Goal: Information Seeking & Learning: Learn about a topic

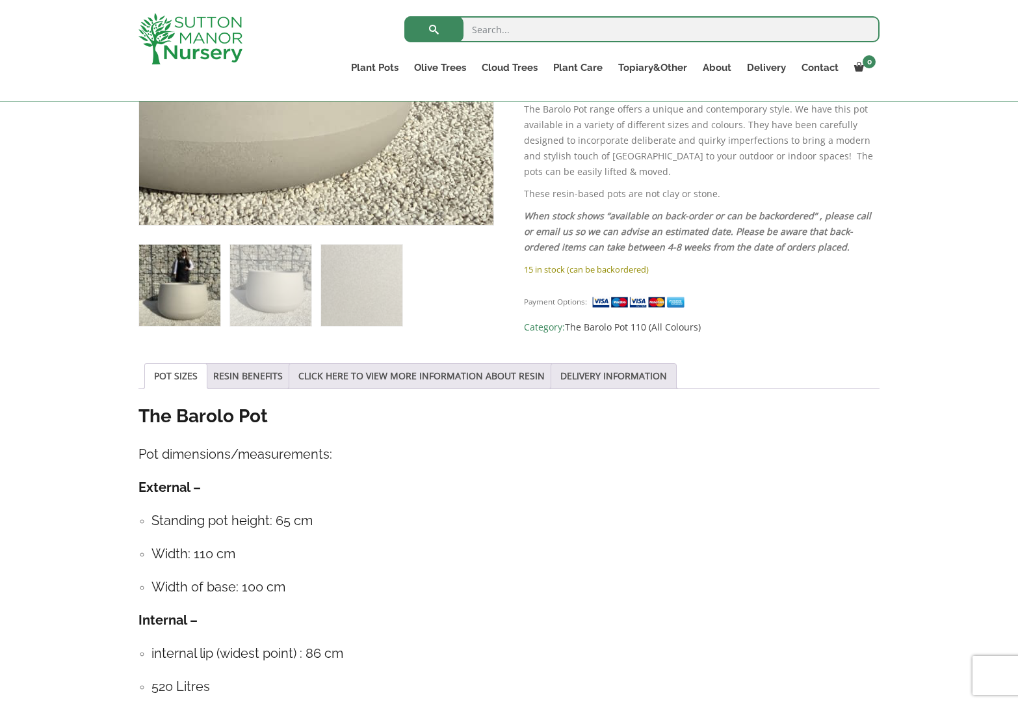
scroll to position [442, 0]
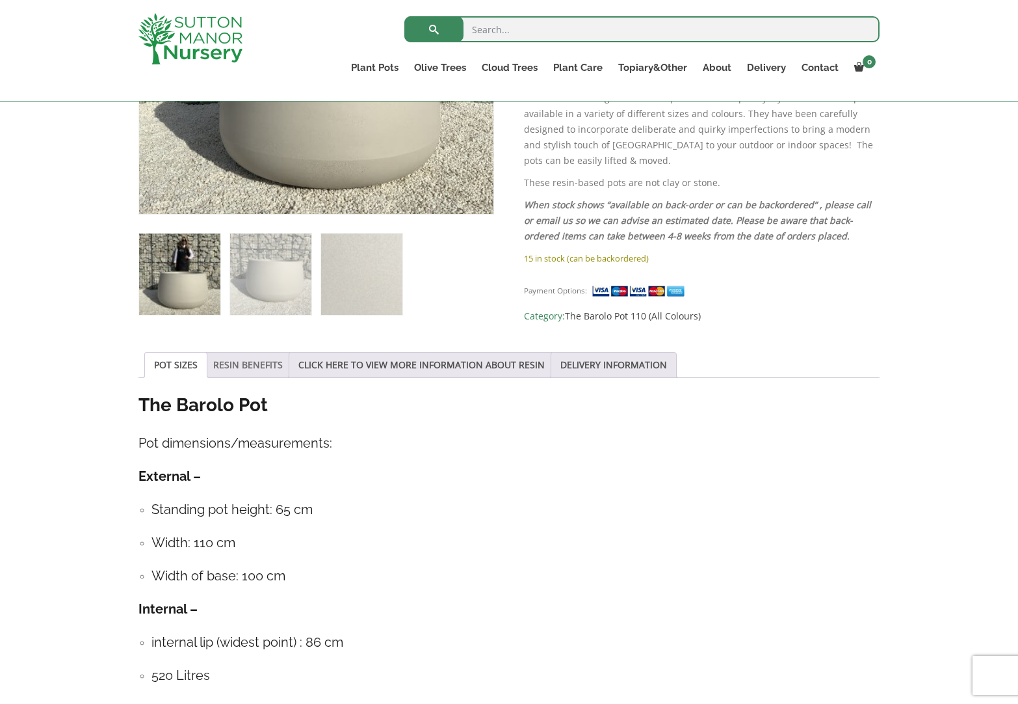
click at [253, 364] on link "RESIN BENEFITS" at bounding box center [248, 364] width 70 height 25
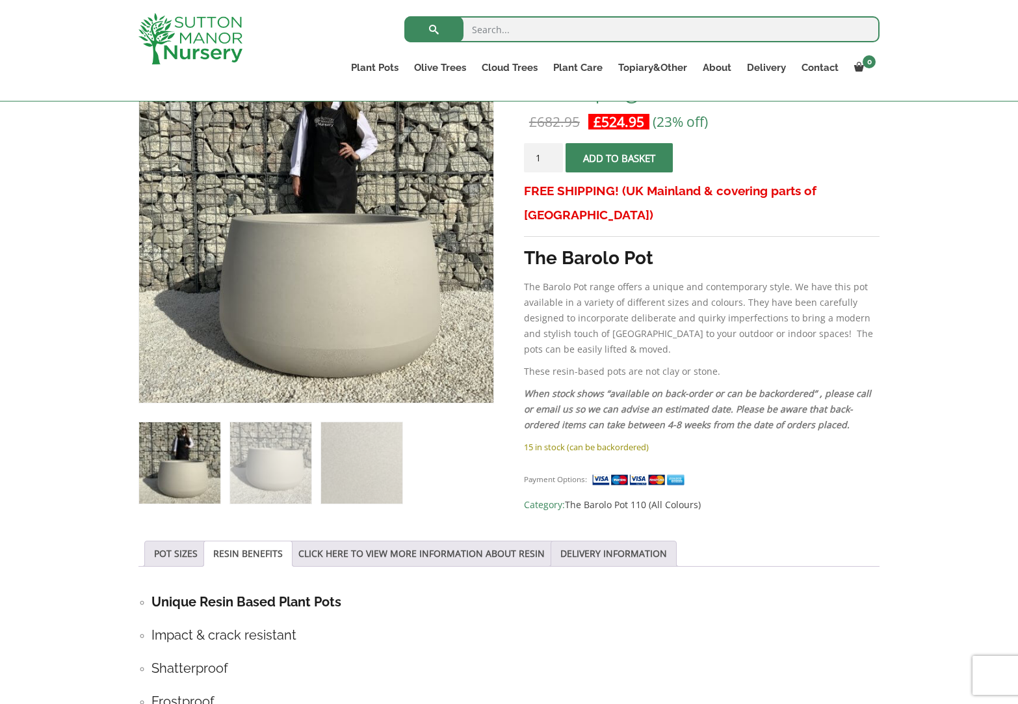
scroll to position [130, 0]
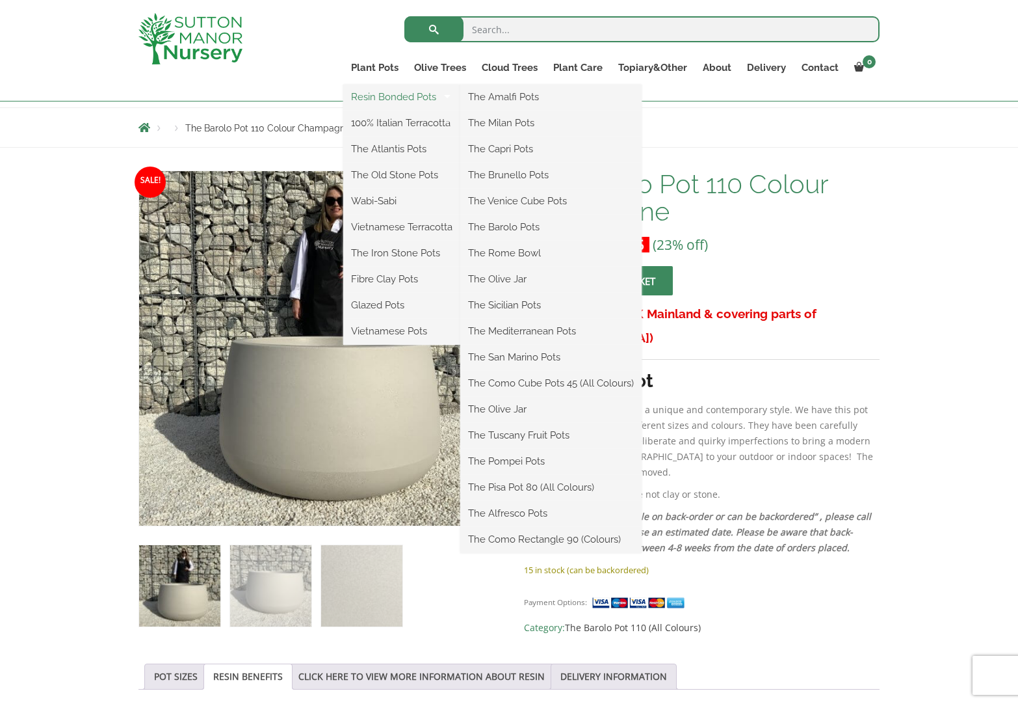
click at [418, 96] on link "Resin Bonded Pots" at bounding box center [401, 97] width 117 height 20
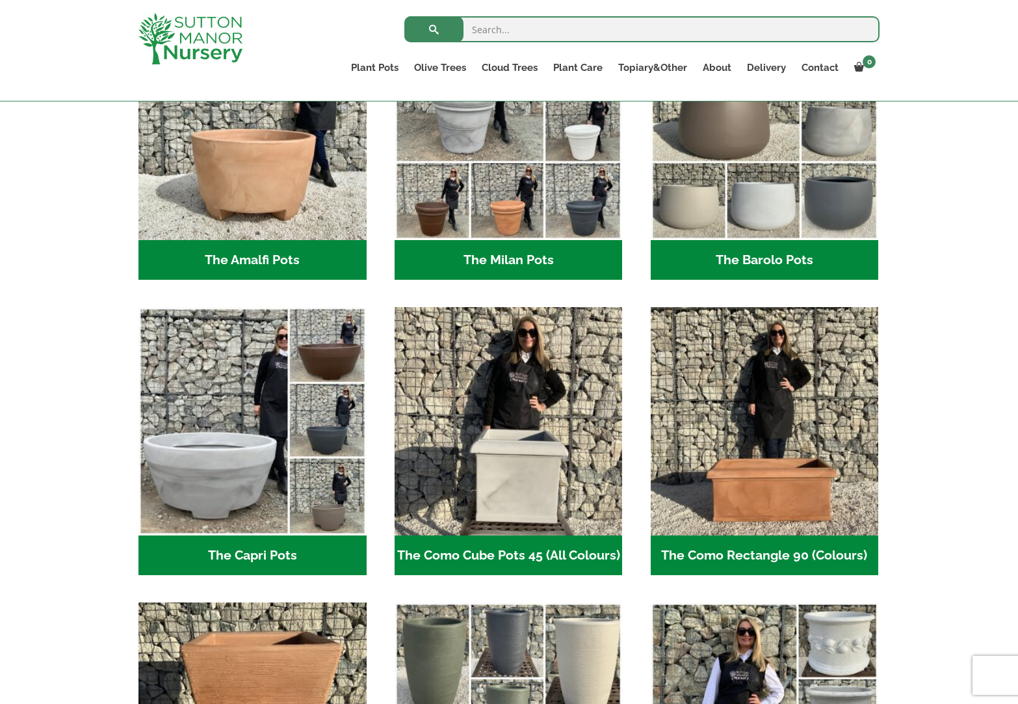
scroll to position [448, 0]
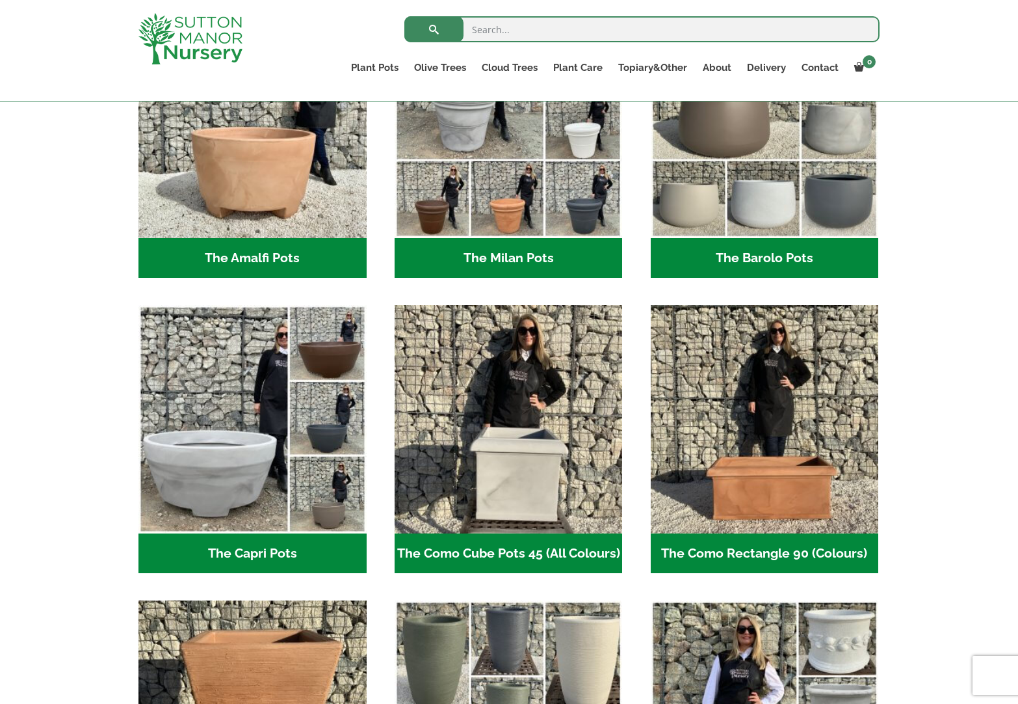
click at [758, 257] on h2 "The Barolo Pots (36)" at bounding box center [765, 258] width 228 height 40
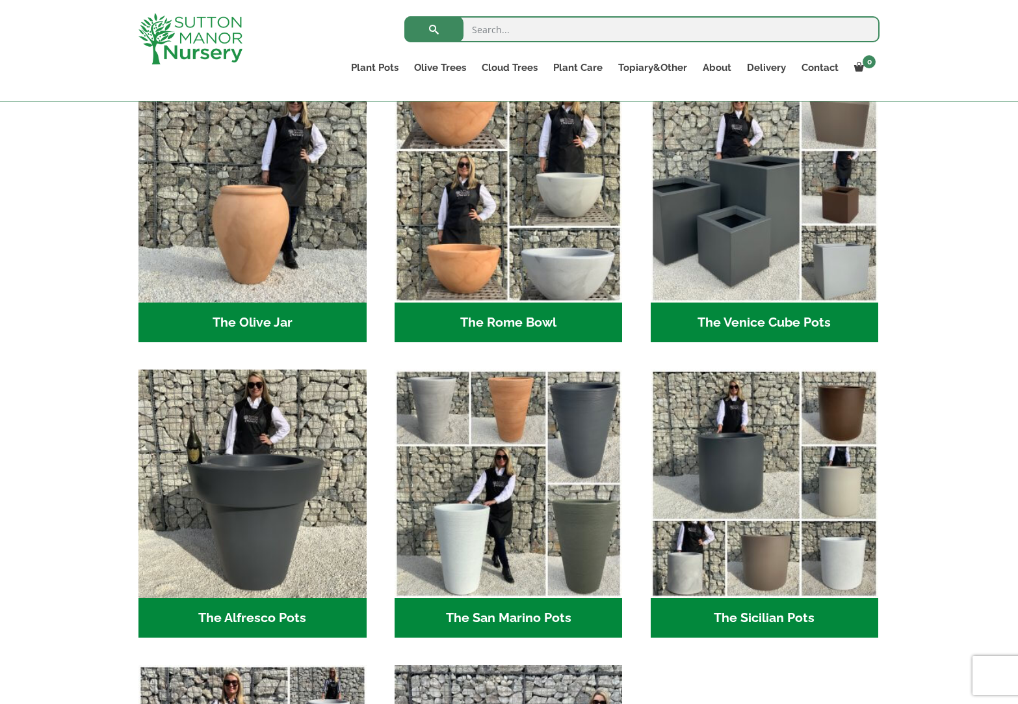
scroll to position [1271, 0]
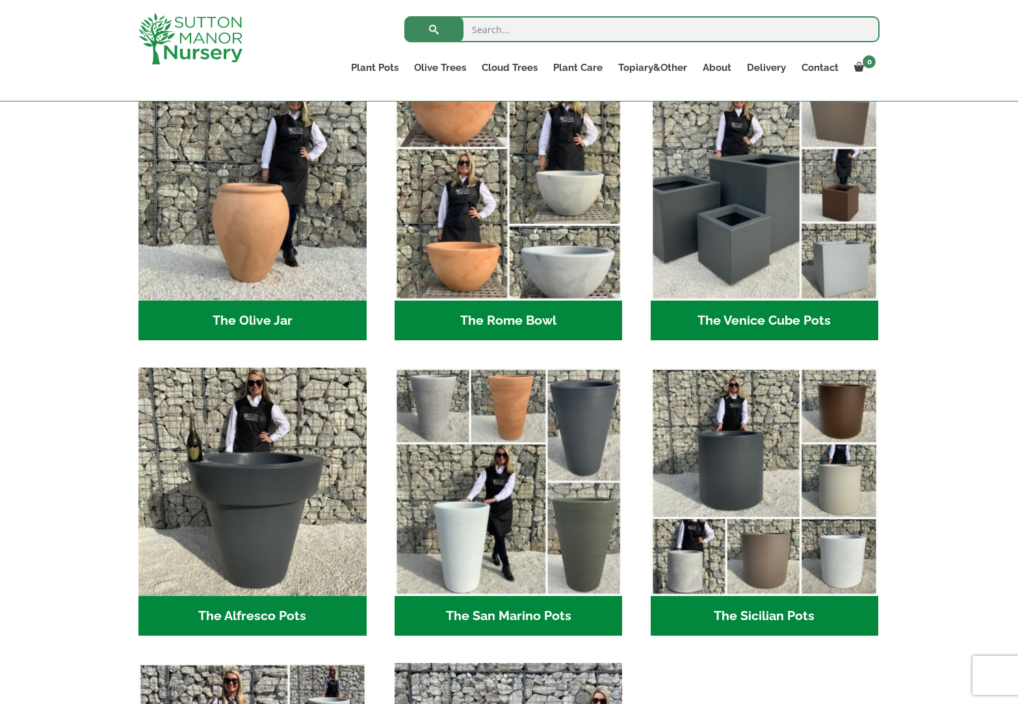
click at [758, 317] on h2 "The Venice Cube Pots (12)" at bounding box center [765, 320] width 228 height 40
click at [743, 319] on h2 "The Venice Cube Pots (12)" at bounding box center [765, 320] width 228 height 40
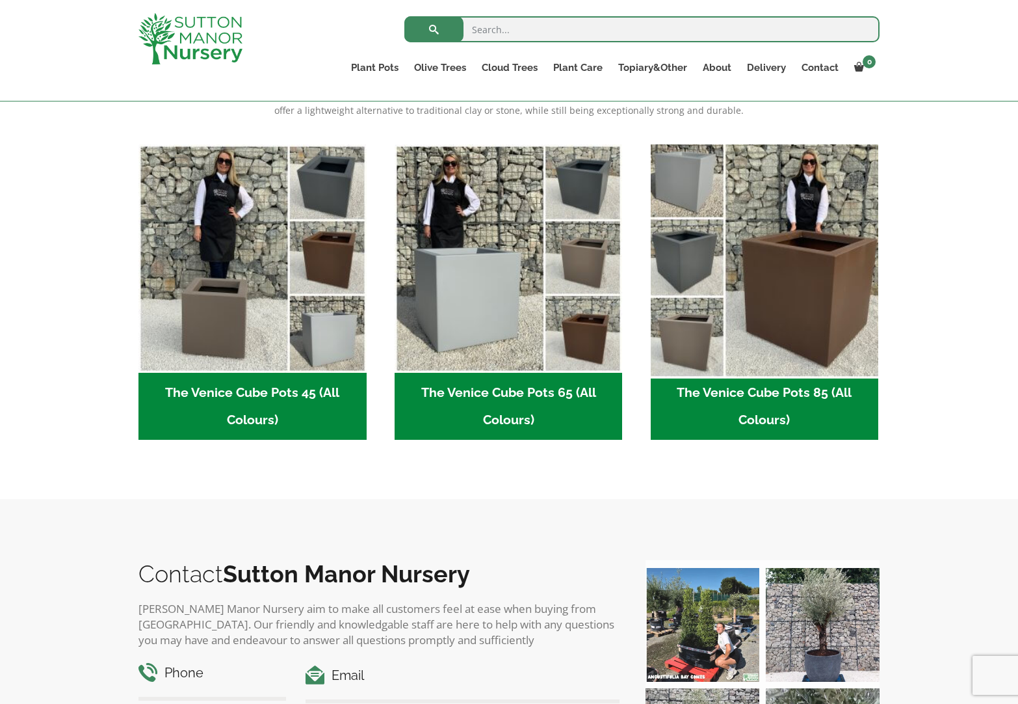
scroll to position [317, 0]
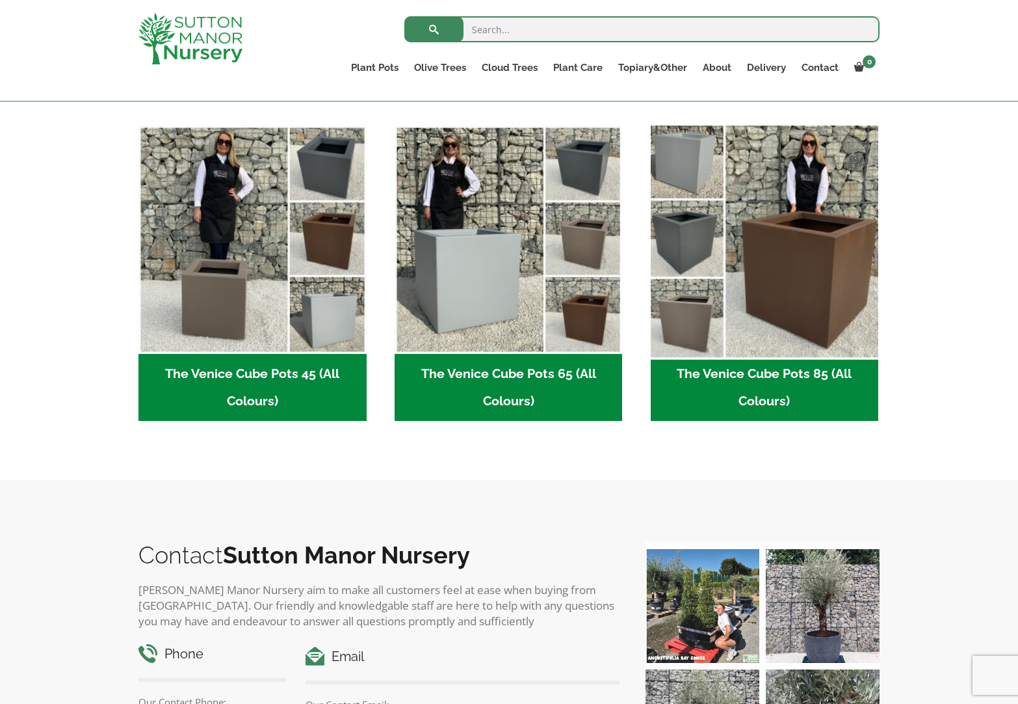
click at [773, 318] on img "Visit product category The Venice Cube Pots 85 (All Colours)" at bounding box center [764, 239] width 239 height 239
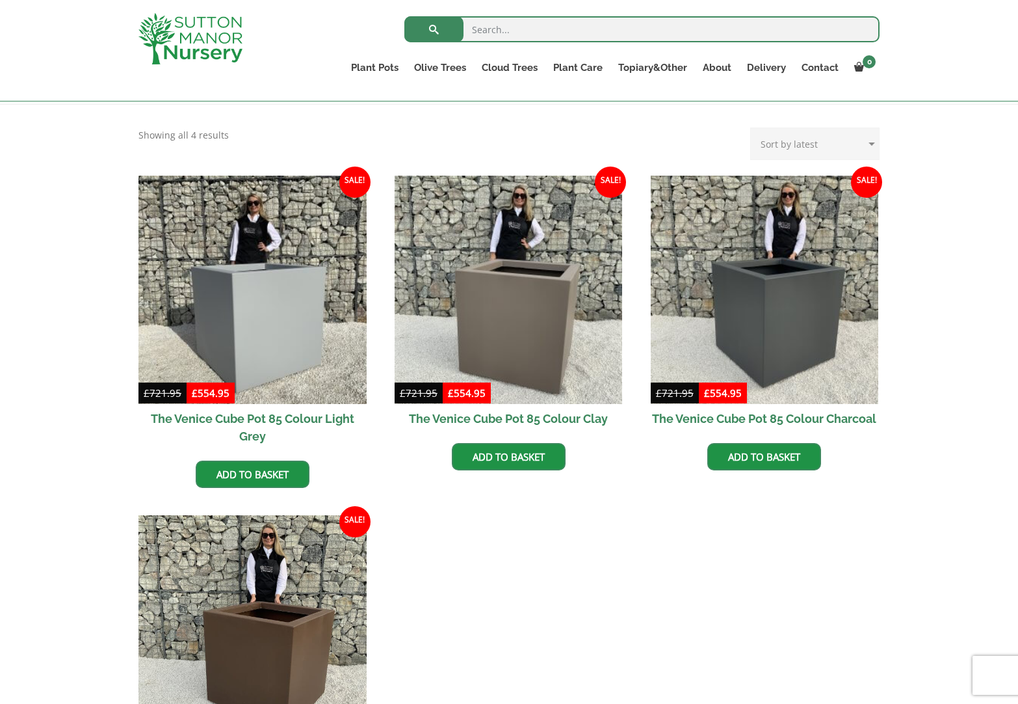
scroll to position [255, 0]
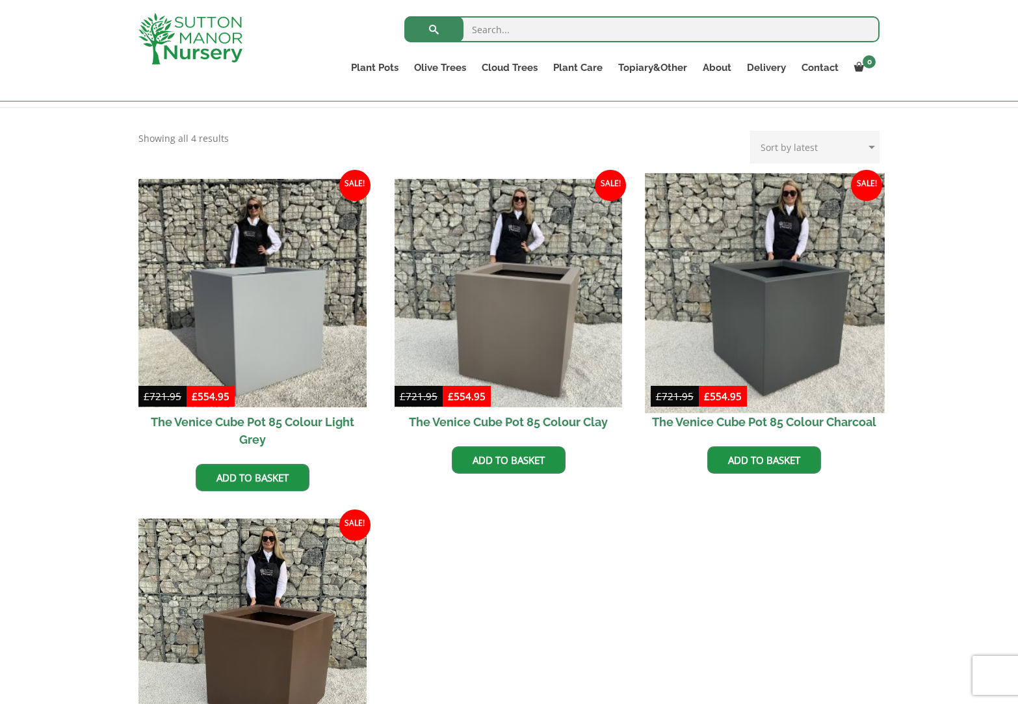
click at [778, 349] on img at bounding box center [764, 292] width 239 height 239
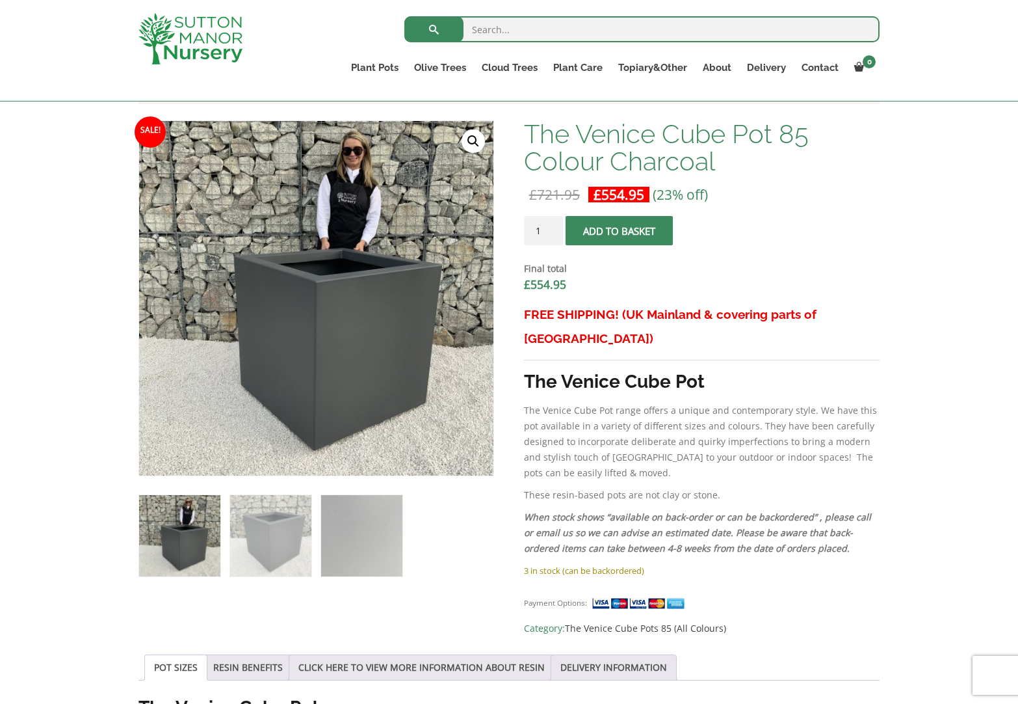
scroll to position [379, 0]
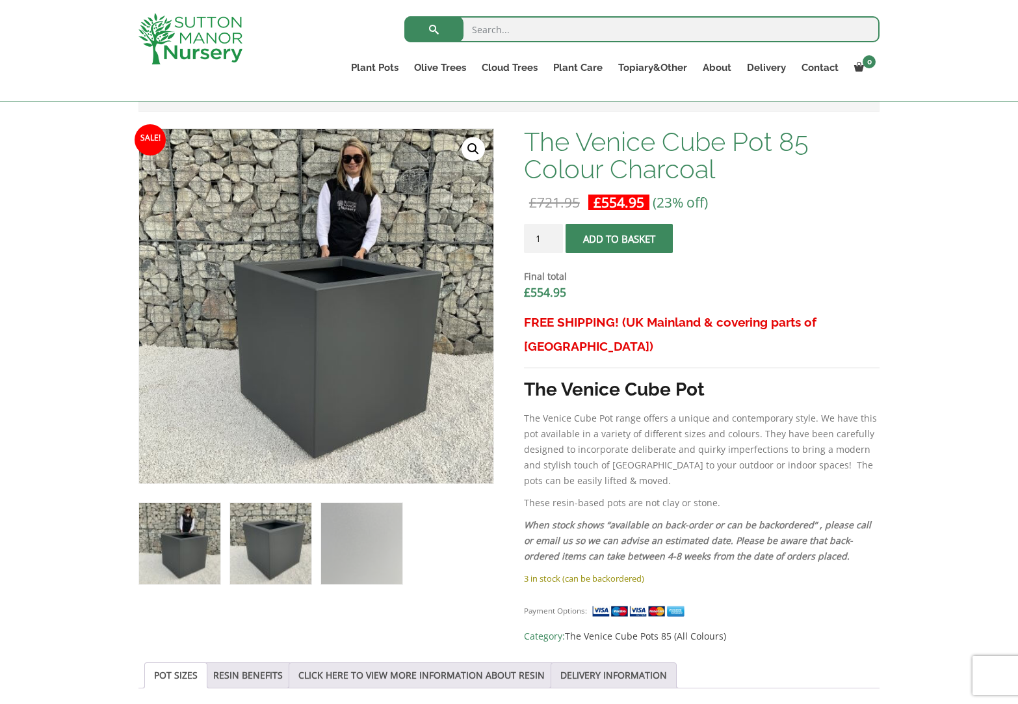
click at [278, 551] on img at bounding box center [270, 543] width 81 height 81
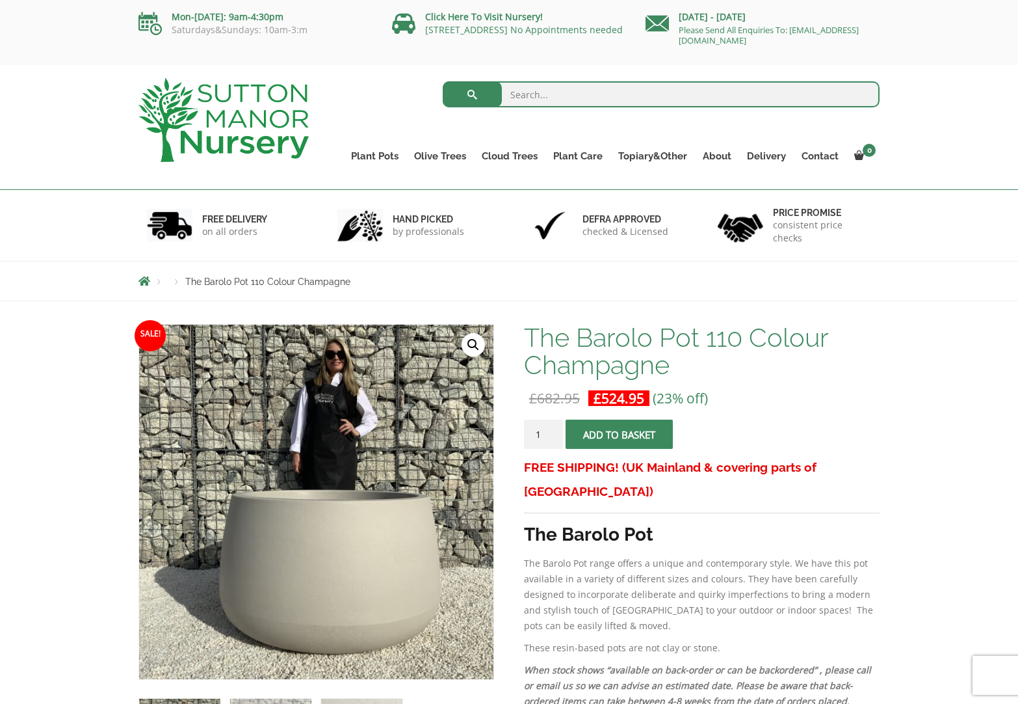
click at [579, 98] on input "search" at bounding box center [662, 94] width 438 height 26
type input "venice pots"
click at [443, 81] on button "submit" at bounding box center [472, 94] width 59 height 26
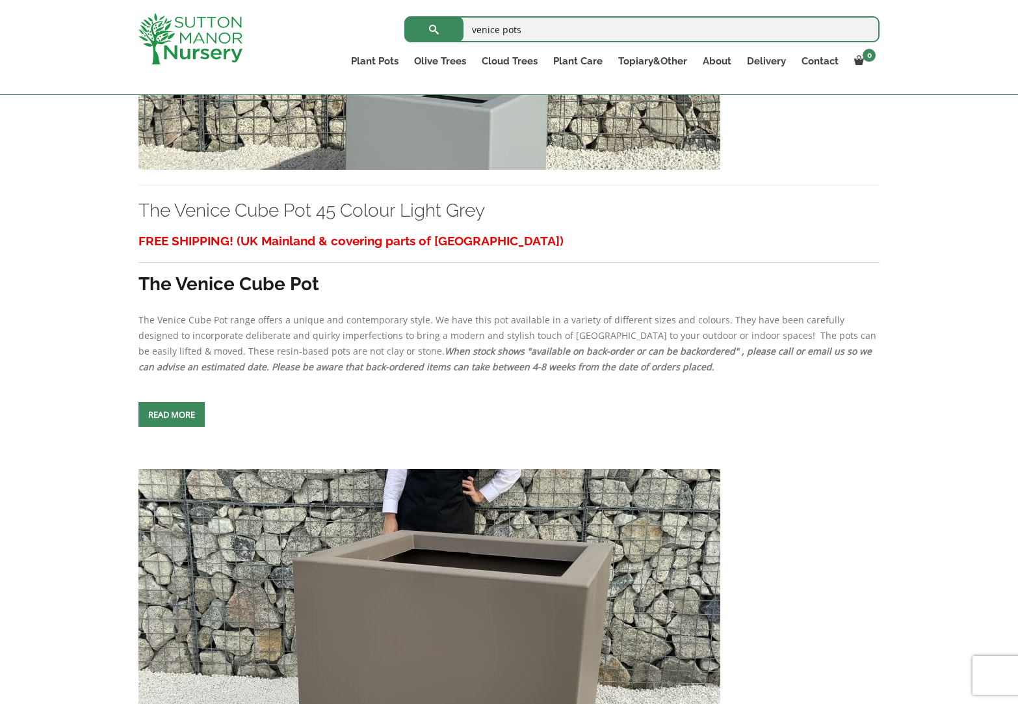
scroll to position [1649, 0]
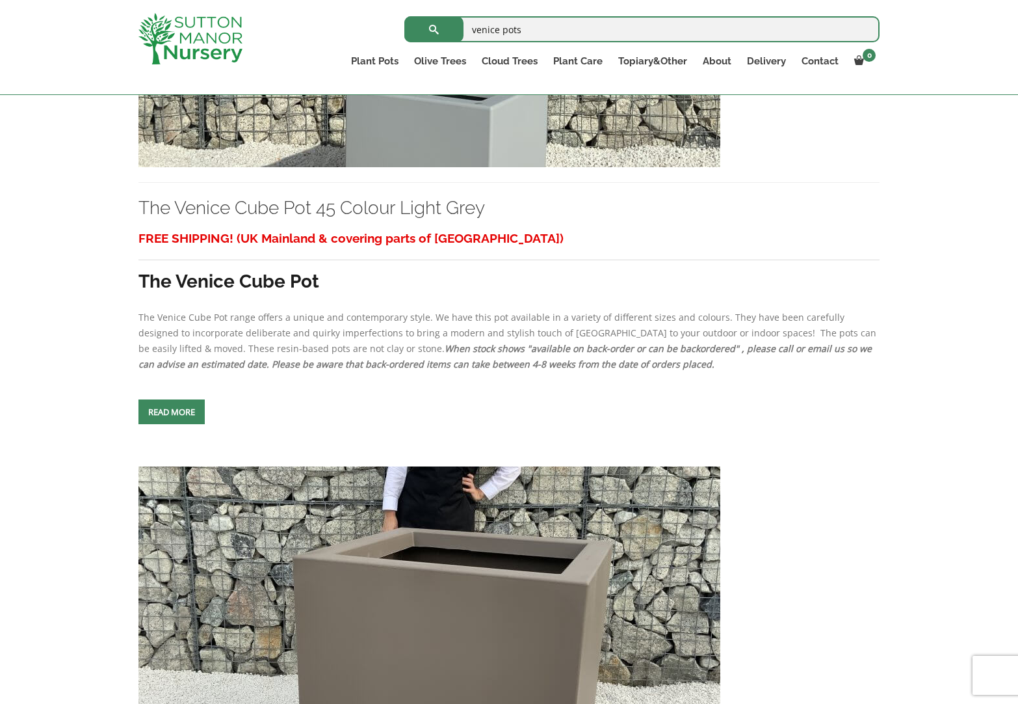
click at [172, 412] on span at bounding box center [172, 412] width 0 height 0
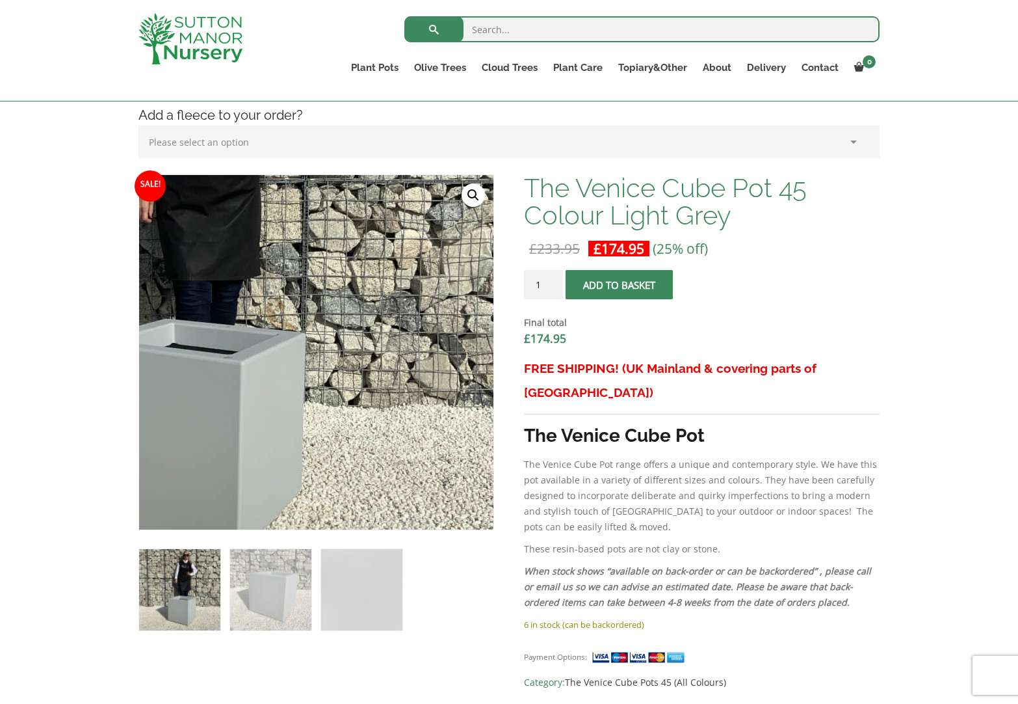
scroll to position [332, 0]
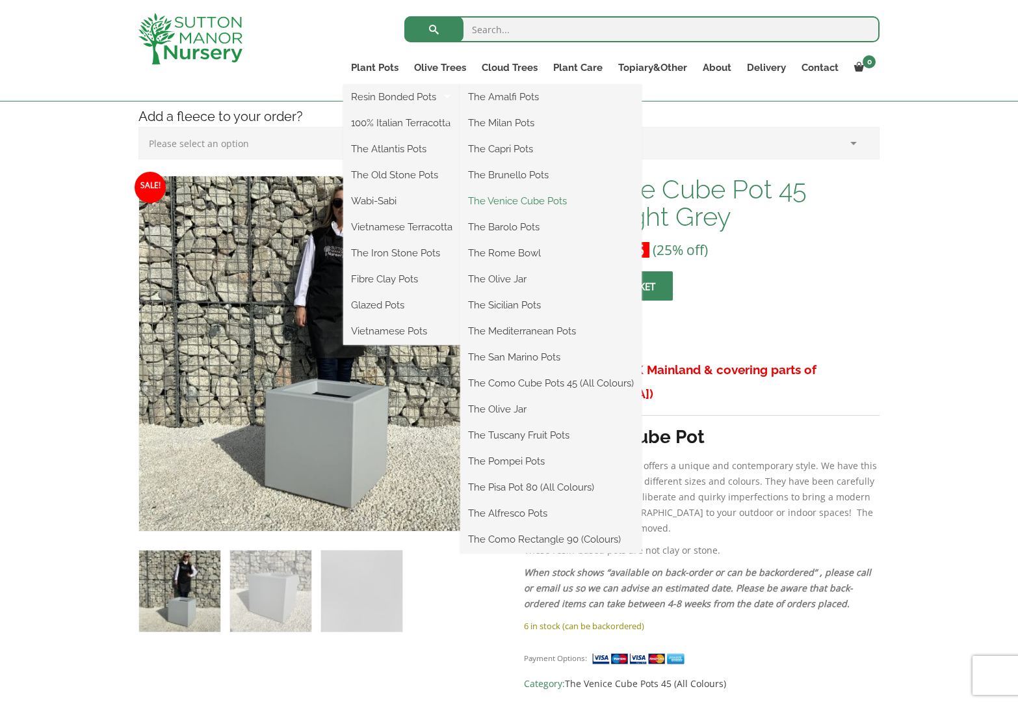
click at [538, 203] on link "The Venice Cube Pots" at bounding box center [550, 201] width 181 height 20
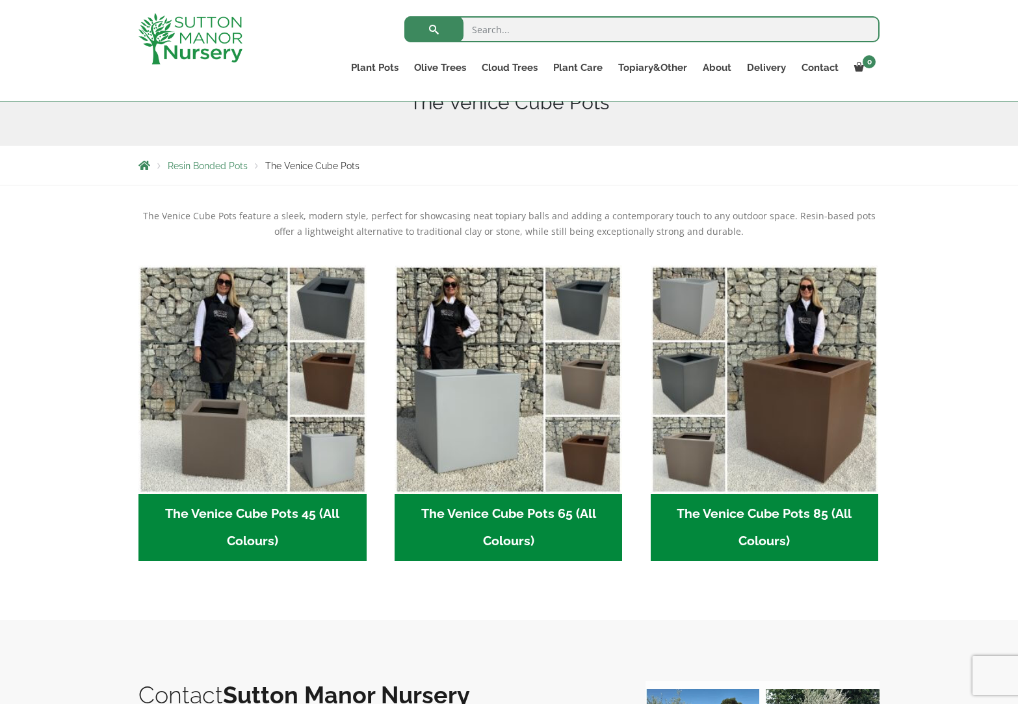
scroll to position [178, 0]
